Goal: Register for event/course

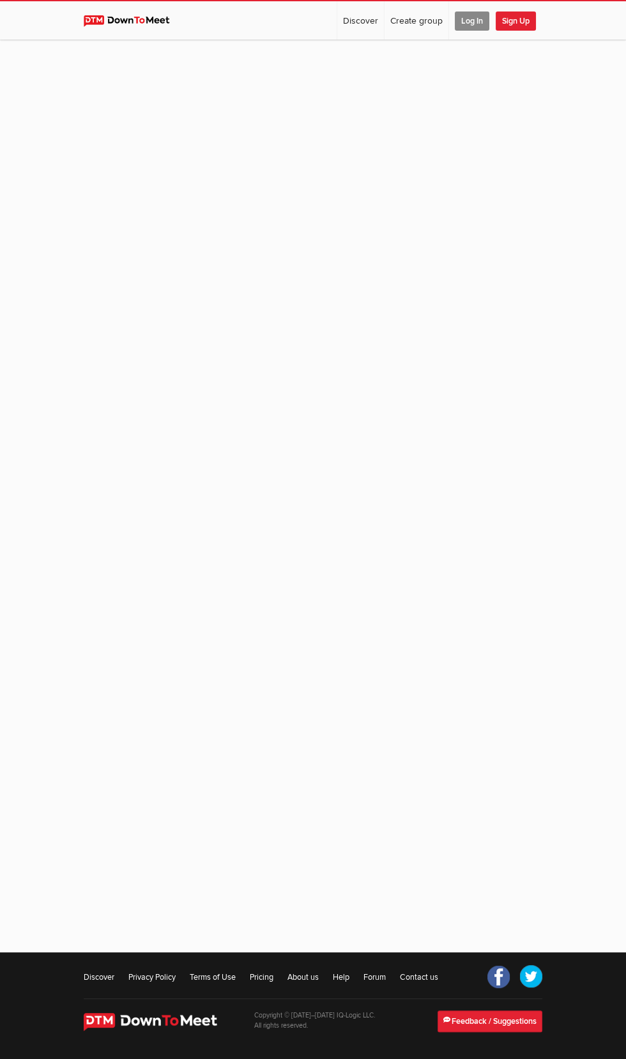
scroll to position [100, 0]
